Goal: Transaction & Acquisition: Purchase product/service

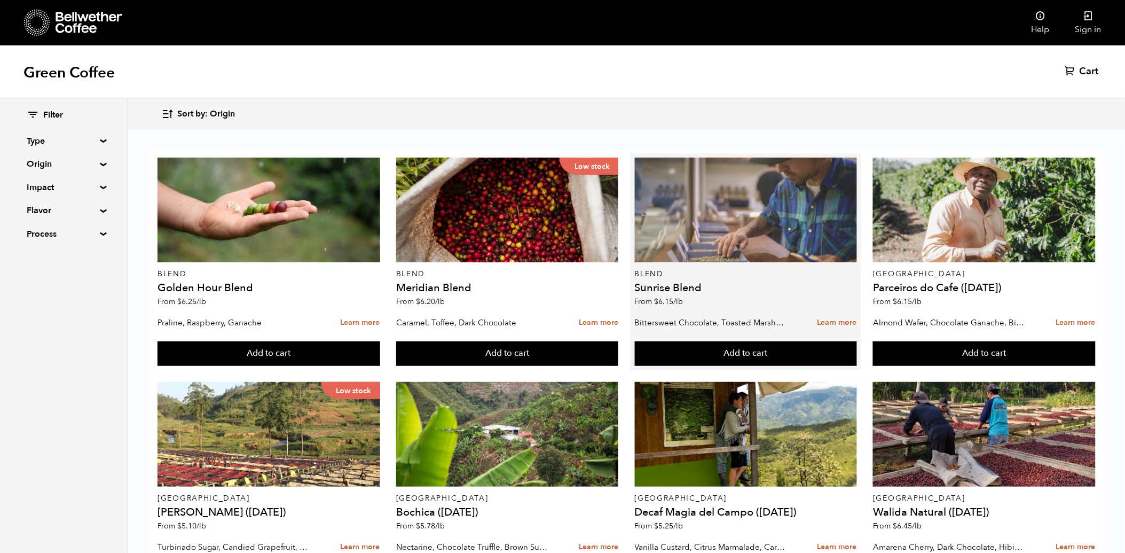
click at [743, 235] on div at bounding box center [746, 209] width 222 height 105
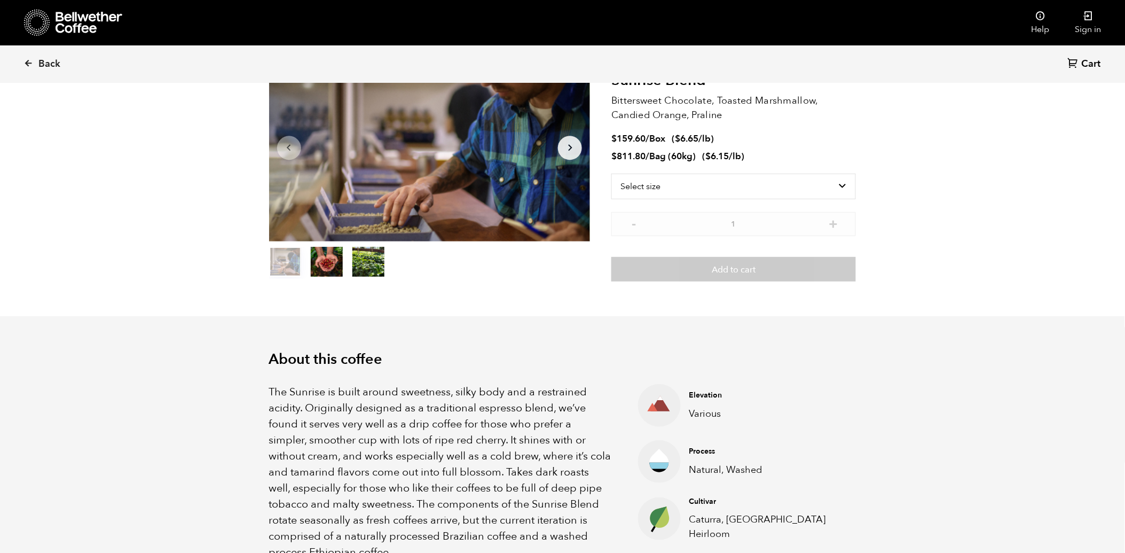
scroll to position [119, 0]
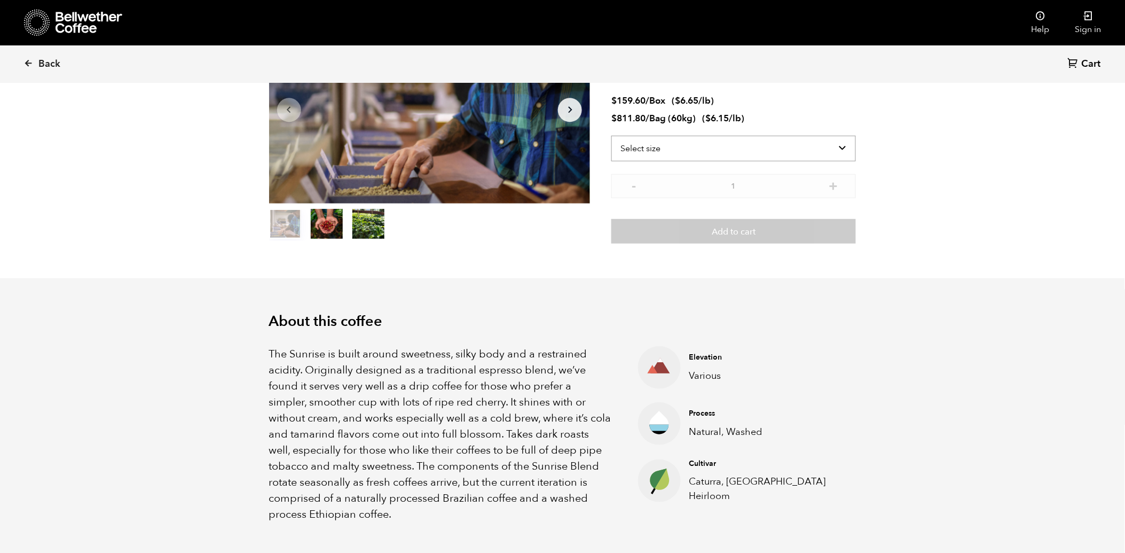
click at [734, 147] on select "Select size Bag (60kg) (132 lbs) Box (24 lbs)" at bounding box center [733, 149] width 244 height 26
select select "bag-3"
click at [611, 136] on select "Select size Bag (60kg) (132 lbs) Box (24 lbs)" at bounding box center [733, 149] width 244 height 26
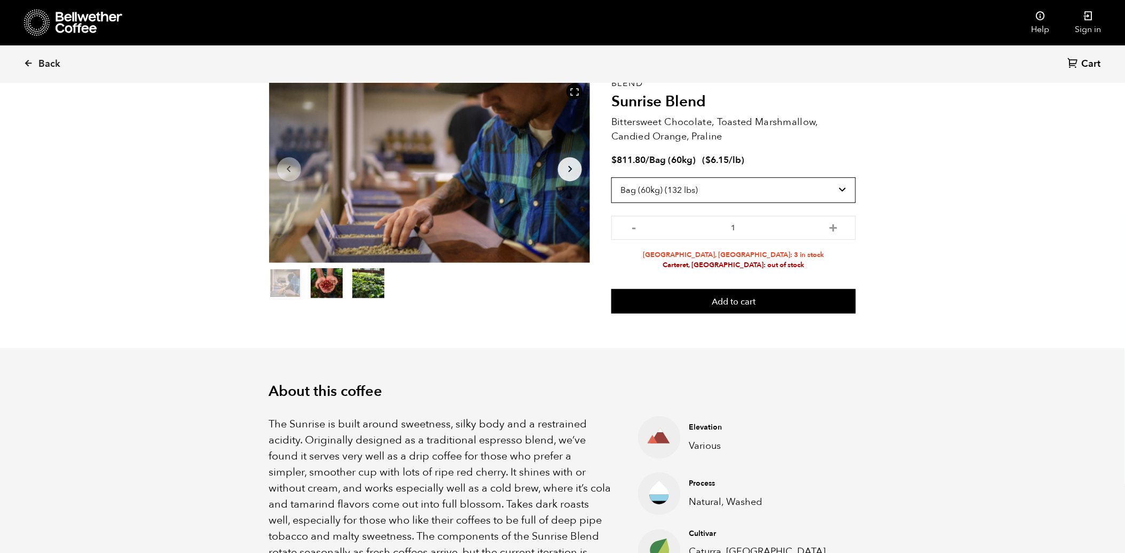
scroll to position [0, 0]
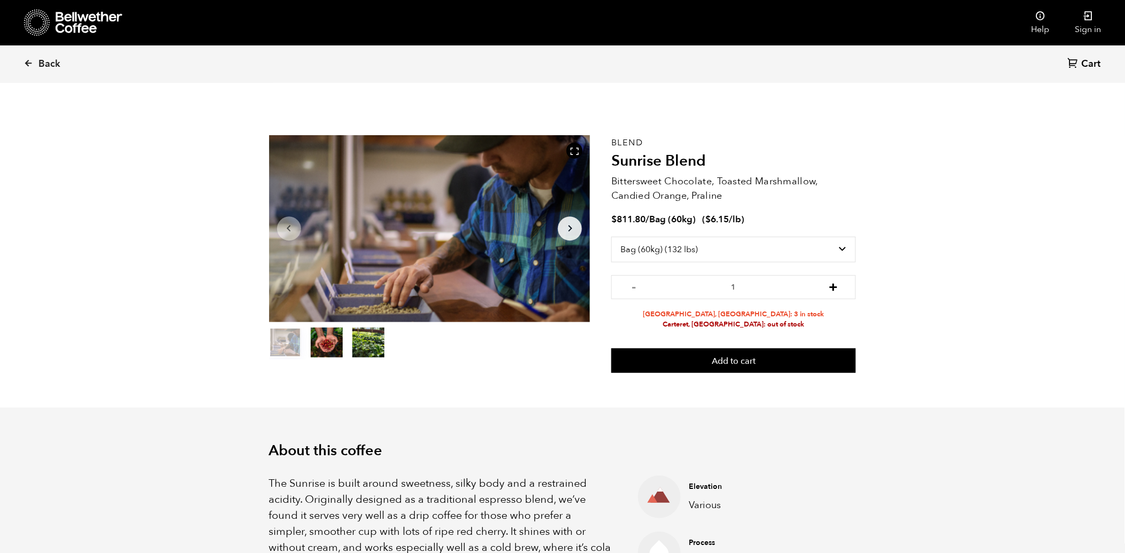
click at [836, 290] on button "+" at bounding box center [832, 285] width 13 height 11
type input "3"
click at [779, 357] on button "Add to cart" at bounding box center [733, 360] width 244 height 25
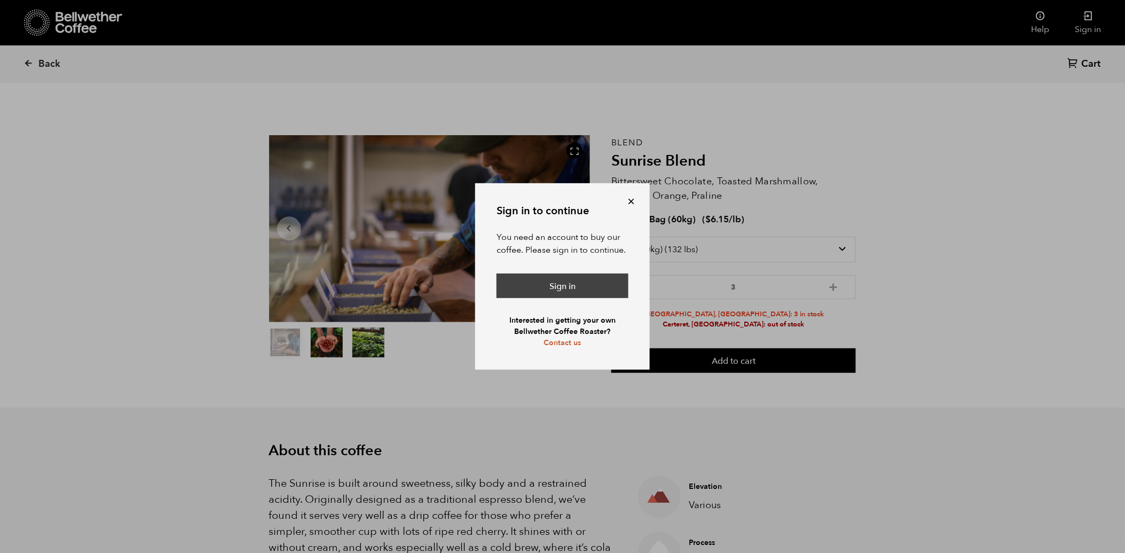
click at [585, 287] on link "Sign in" at bounding box center [562, 285] width 132 height 25
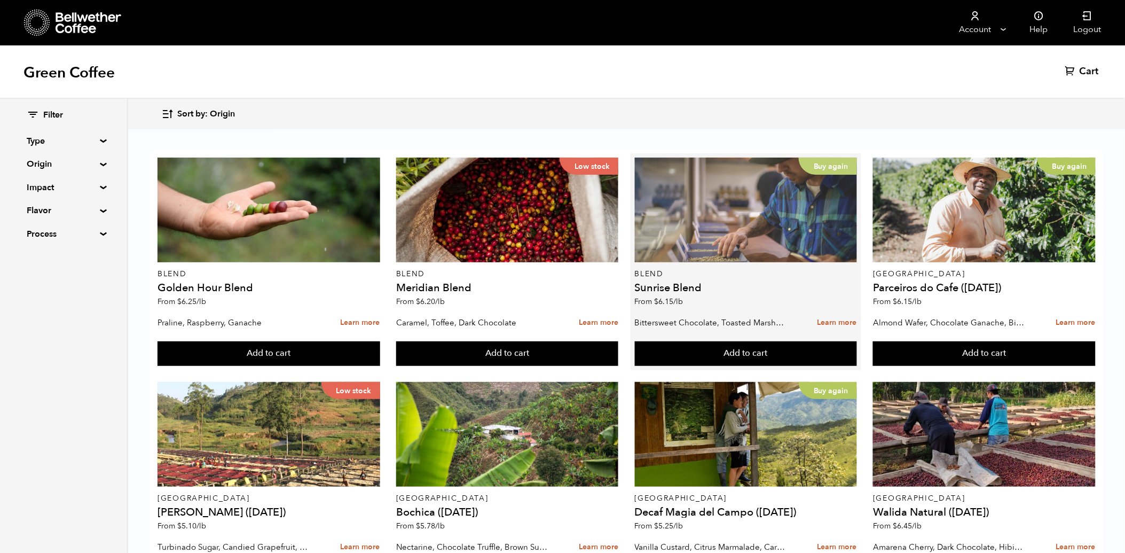
click at [746, 216] on div "Buy again" at bounding box center [746, 209] width 222 height 105
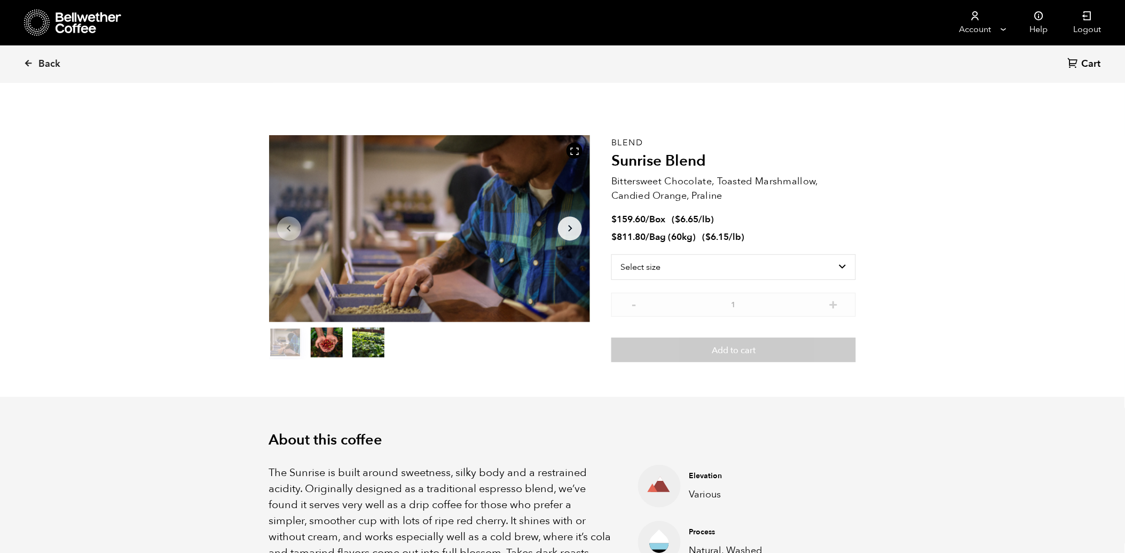
scroll to position [464, 568]
click at [702, 263] on select "Select size Bag (60kg) (132 lbs) Box (24 lbs)" at bounding box center [733, 267] width 244 height 26
select select "bag-3"
click at [611, 254] on select "Select size Bag (60kg) (132 lbs) Box (24 lbs)" at bounding box center [733, 267] width 244 height 26
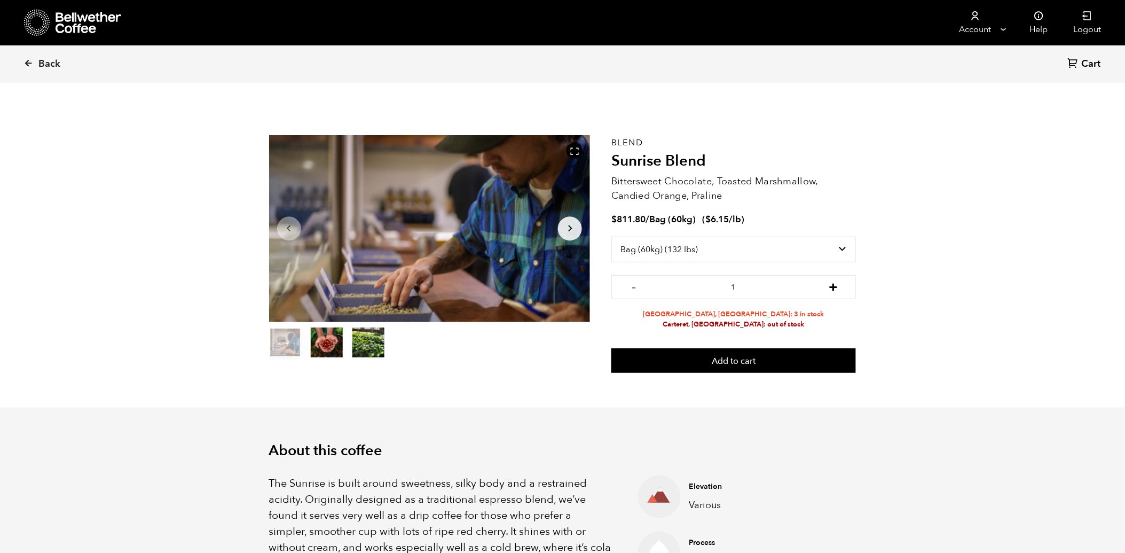
click at [833, 284] on button "+" at bounding box center [832, 285] width 13 height 11
type input "3"
click at [761, 359] on button "Add to cart" at bounding box center [733, 360] width 244 height 25
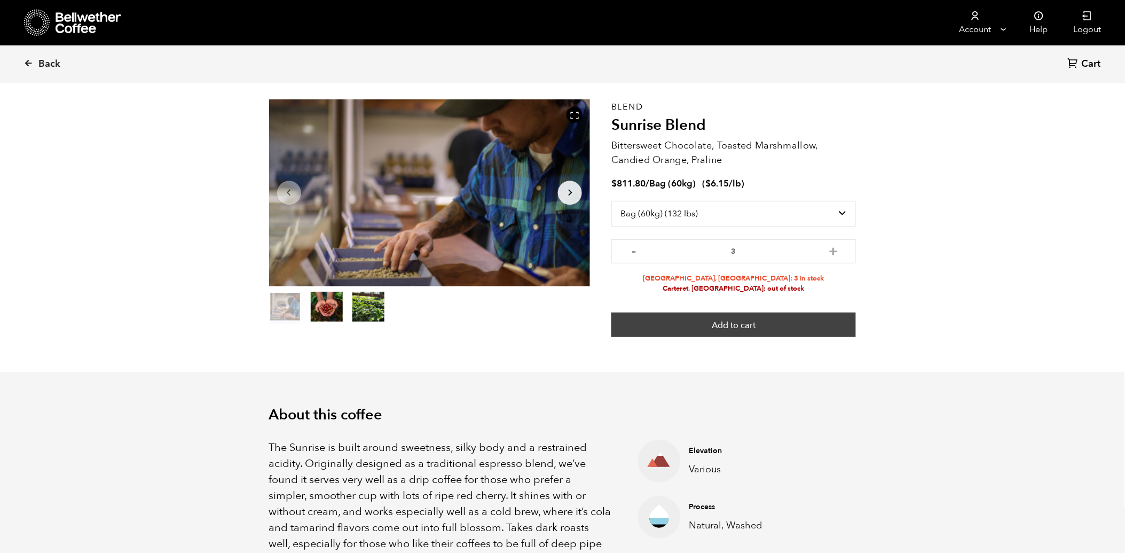
scroll to position [0, 0]
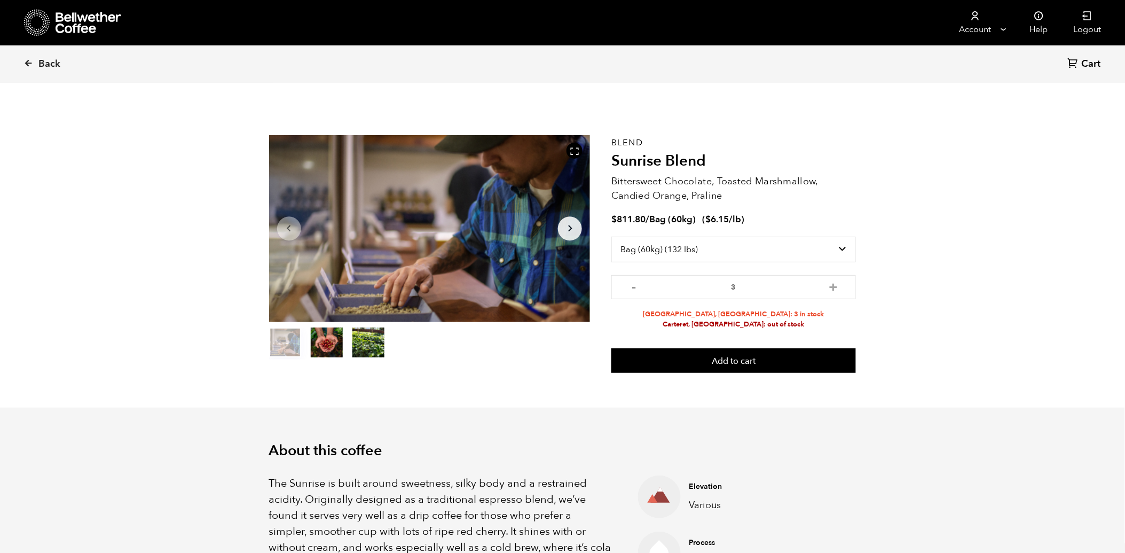
click at [58, 27] on icon at bounding box center [89, 22] width 67 height 21
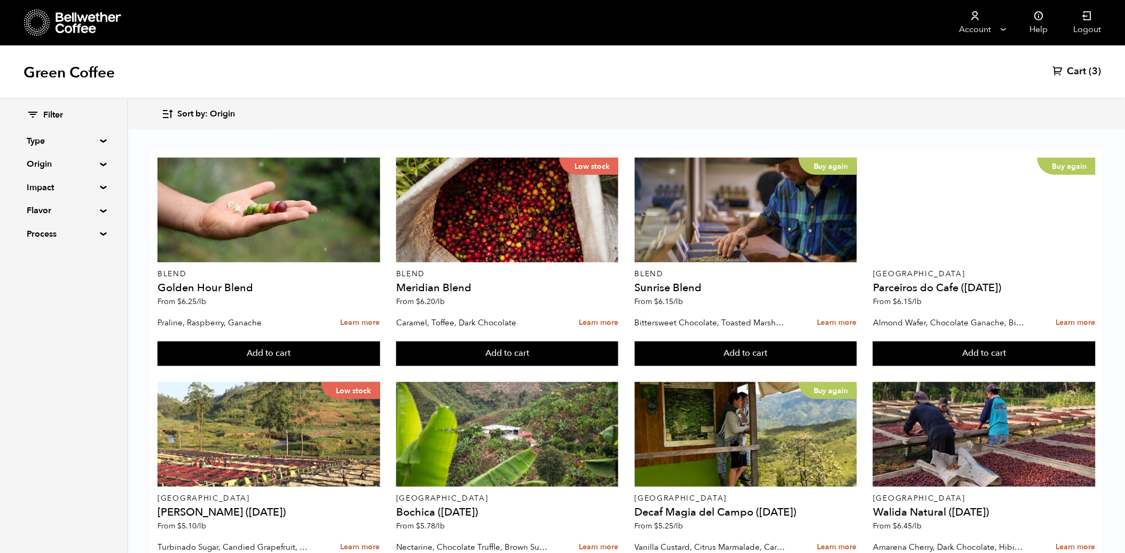
scroll to position [356, 0]
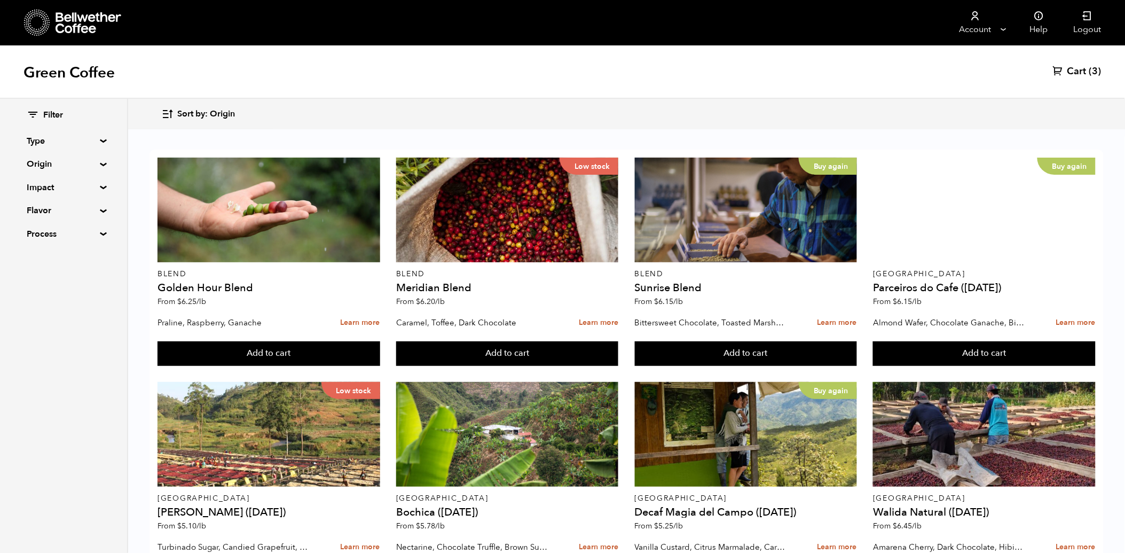
scroll to position [415, 0]
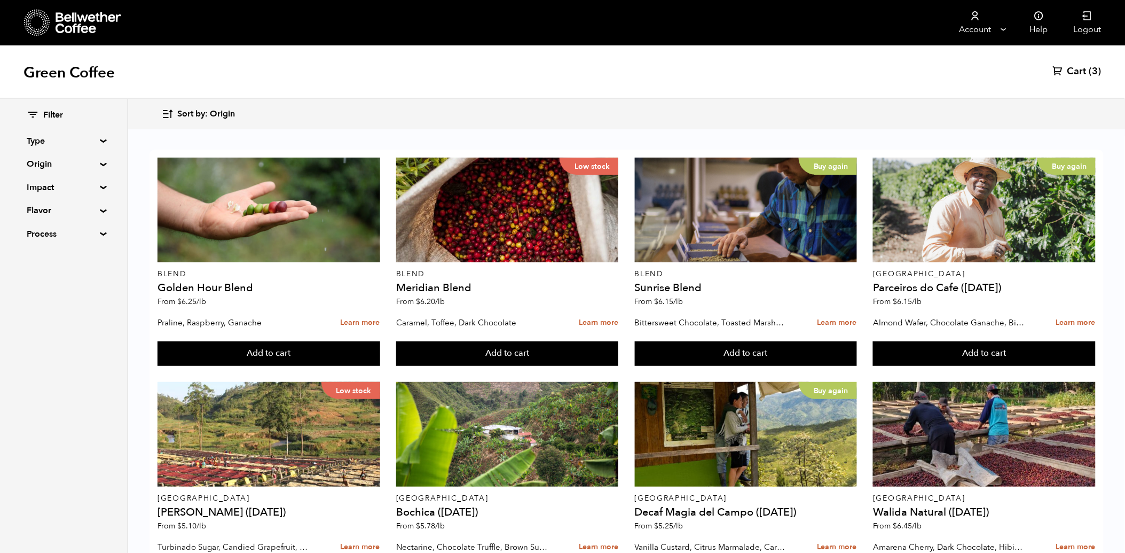
click at [1083, 73] on span "Cart" at bounding box center [1076, 71] width 19 height 13
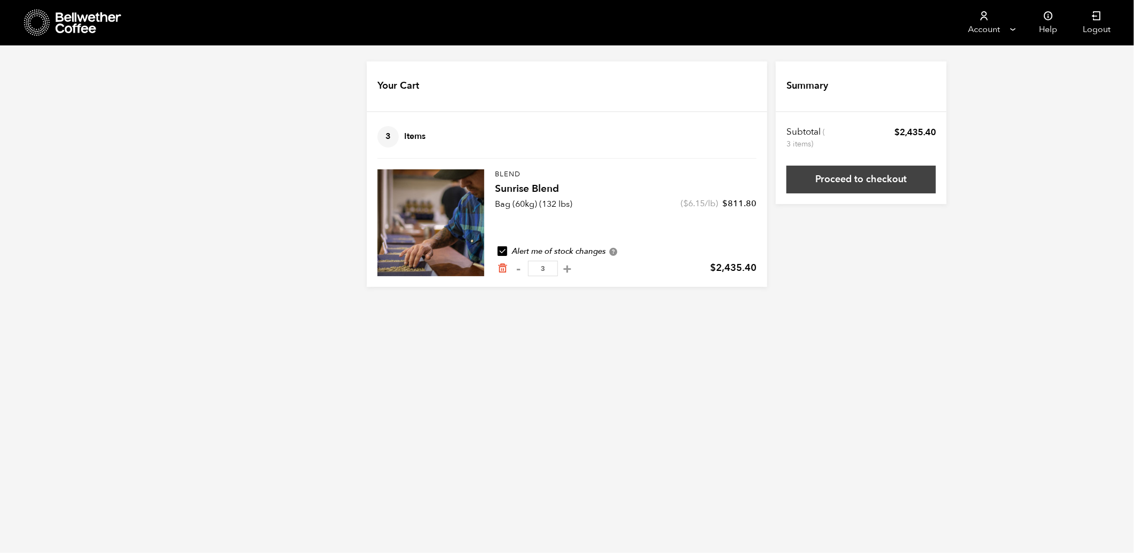
click at [865, 178] on link "Proceed to checkout" at bounding box center [860, 179] width 149 height 28
